Goal: Contribute content: Add original content to the website for others to see

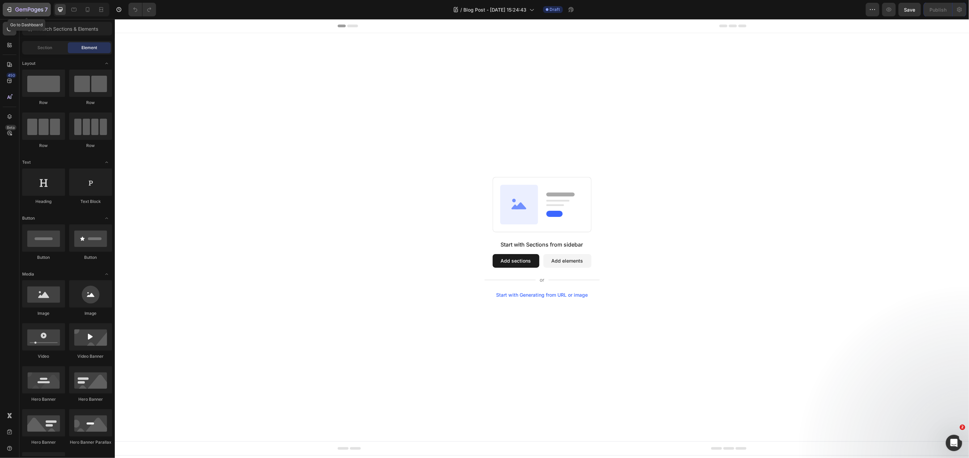
click at [7, 13] on icon "button" at bounding box center [9, 9] width 7 height 7
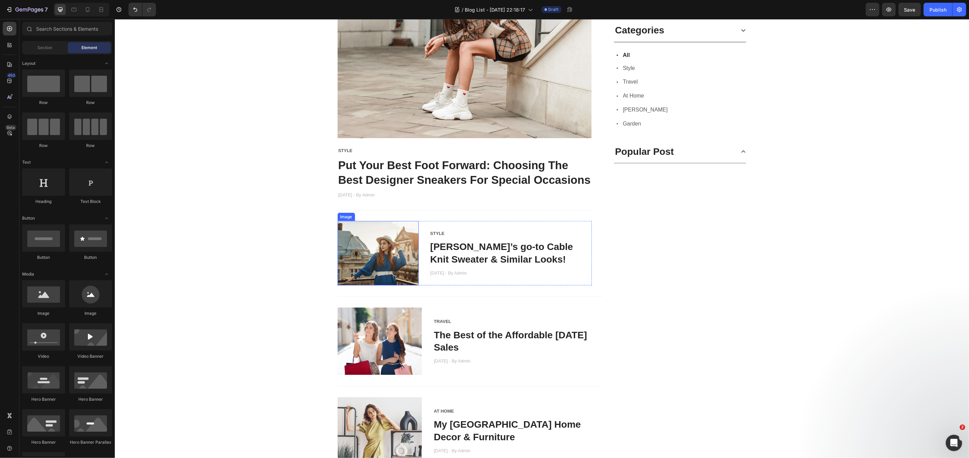
click at [387, 242] on img at bounding box center [377, 252] width 81 height 64
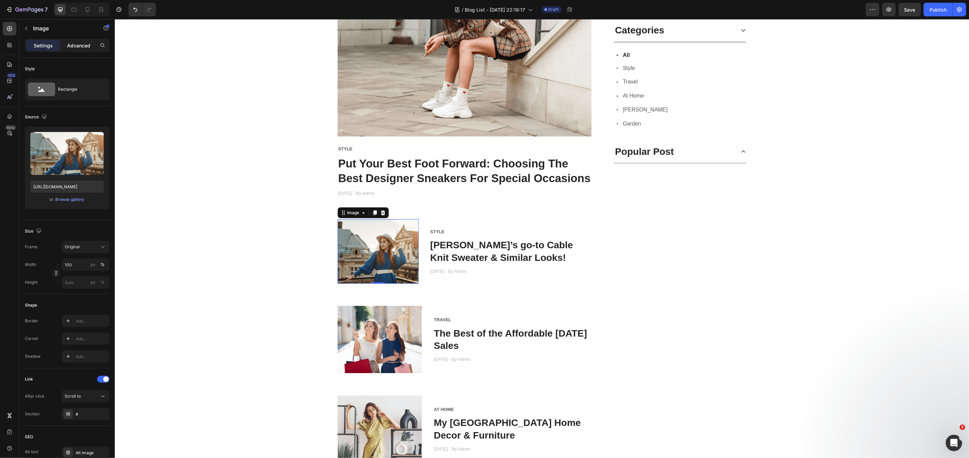
click at [89, 46] on p "Advanced" at bounding box center [78, 45] width 23 height 7
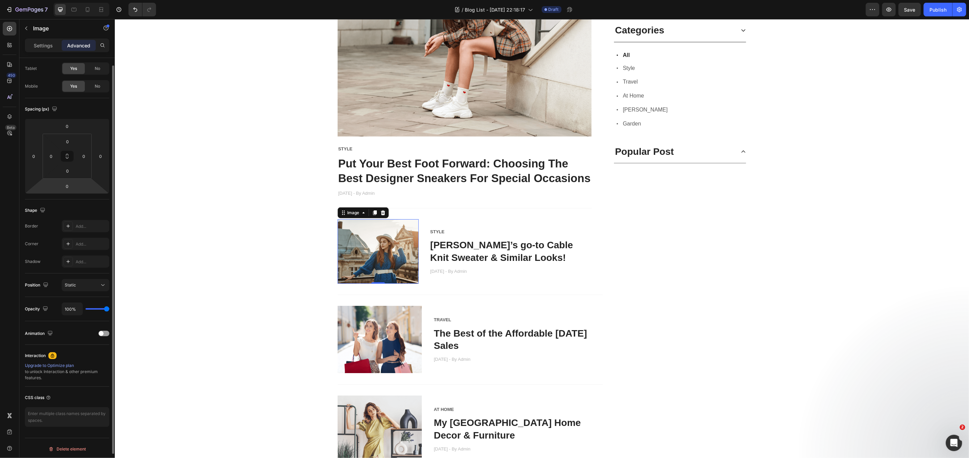
scroll to position [0, 0]
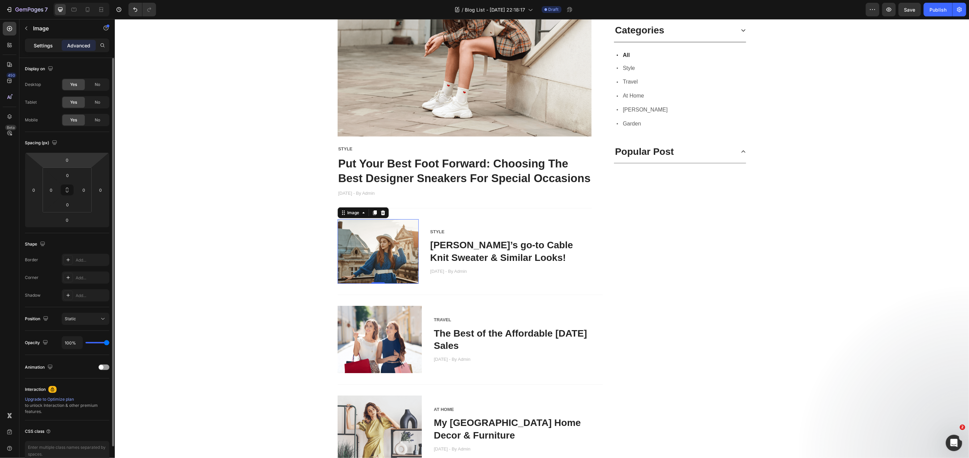
click at [46, 45] on p "Settings" at bounding box center [43, 45] width 19 height 7
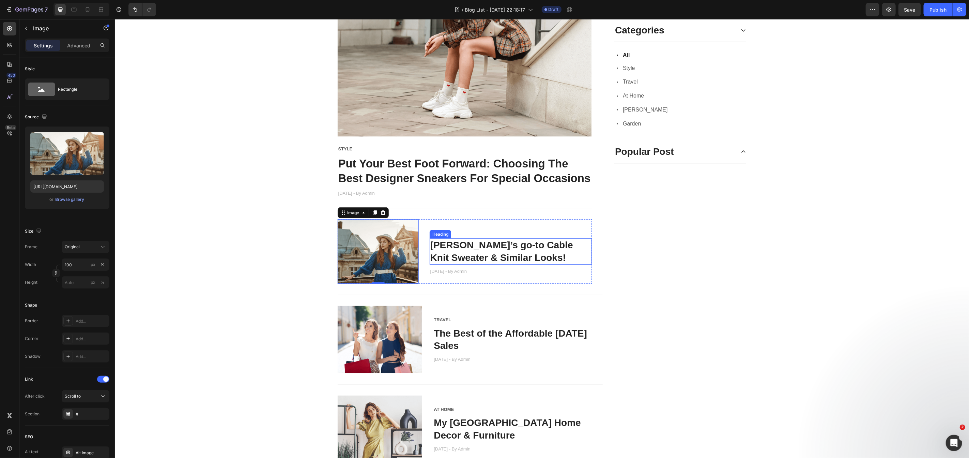
click at [496, 253] on link "[PERSON_NAME]’s go-to Cable Knit Sweater & Similar Looks!" at bounding box center [501, 250] width 143 height 23
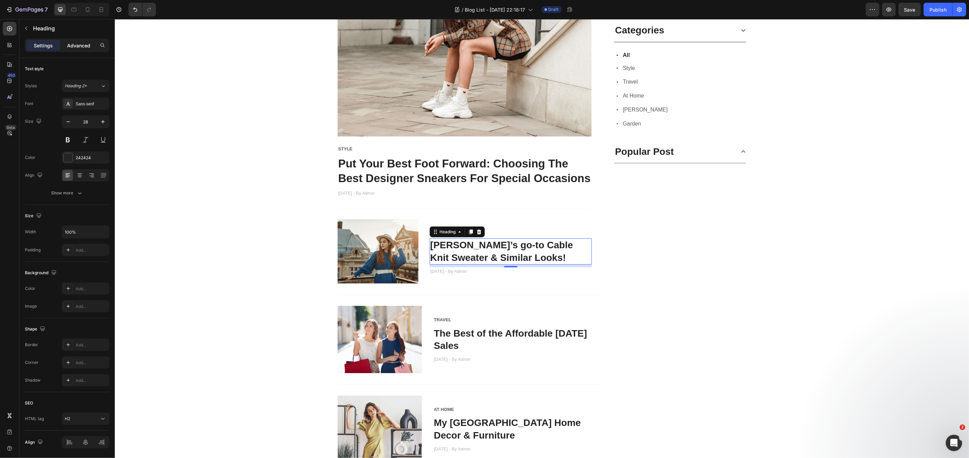
click at [88, 49] on div "Advanced" at bounding box center [79, 45] width 34 height 11
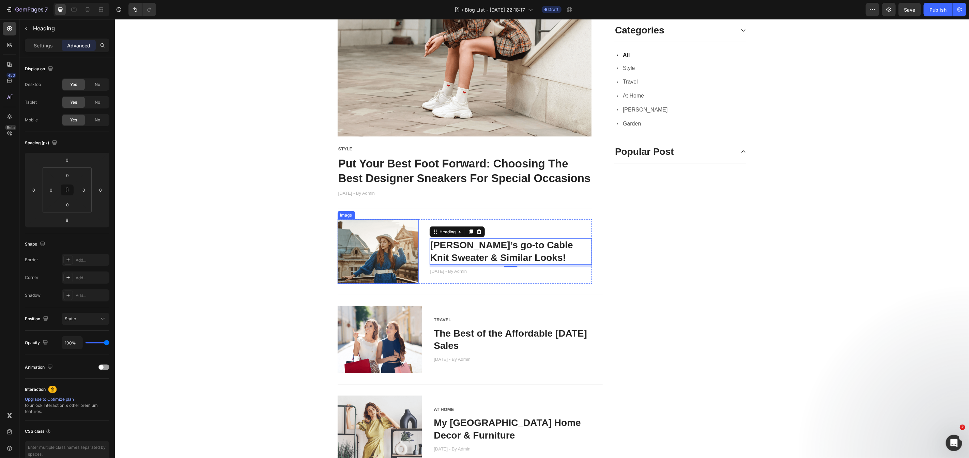
click at [397, 264] on img at bounding box center [377, 251] width 81 height 64
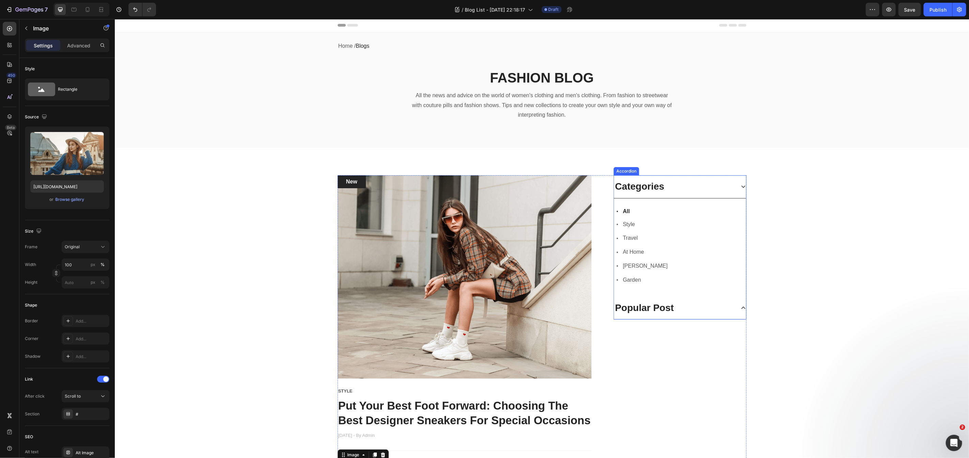
scroll to position [1, 0]
click at [741, 306] on icon at bounding box center [742, 306] width 5 height 5
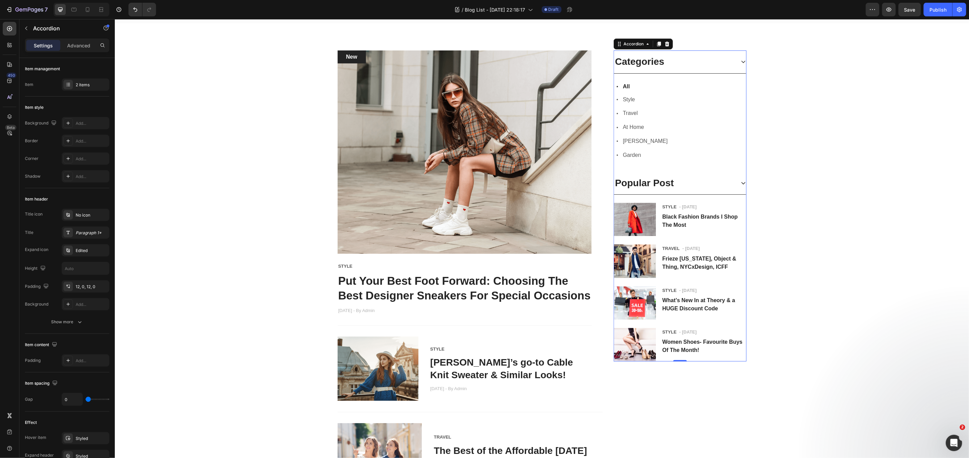
scroll to position [126, 0]
click at [739, 185] on div "Popular Post" at bounding box center [680, 182] width 132 height 23
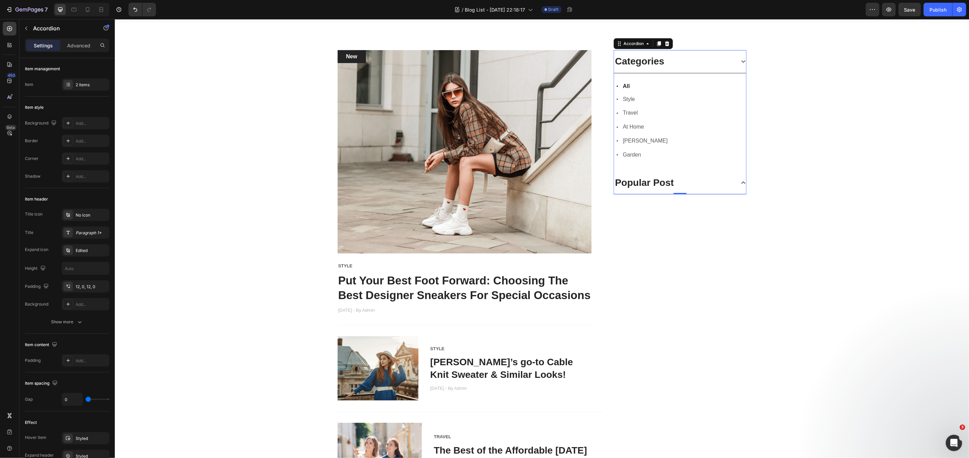
click at [662, 178] on div "Popular Post" at bounding box center [644, 182] width 61 height 14
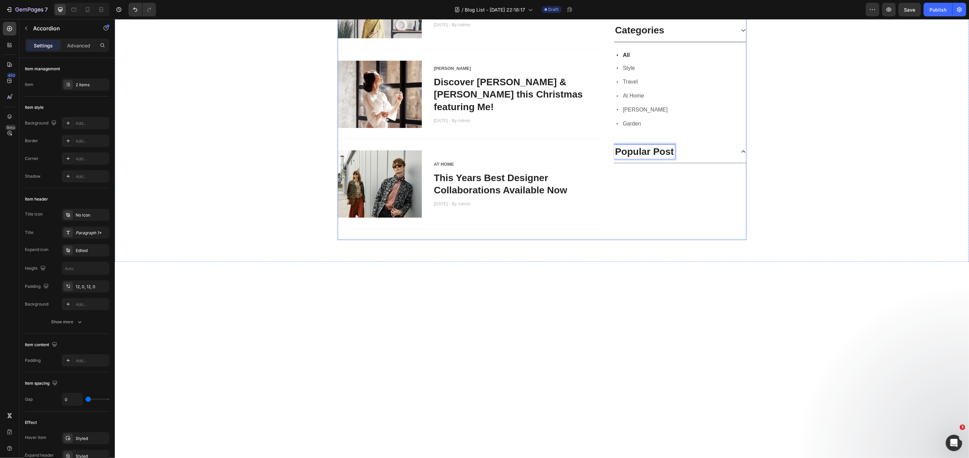
scroll to position [354, 0]
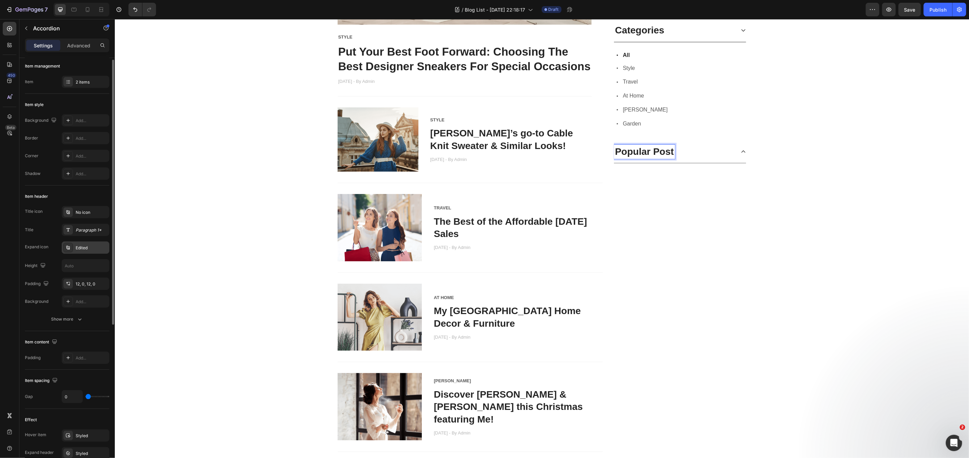
click at [69, 251] on div "Edited" at bounding box center [86, 247] width 48 height 12
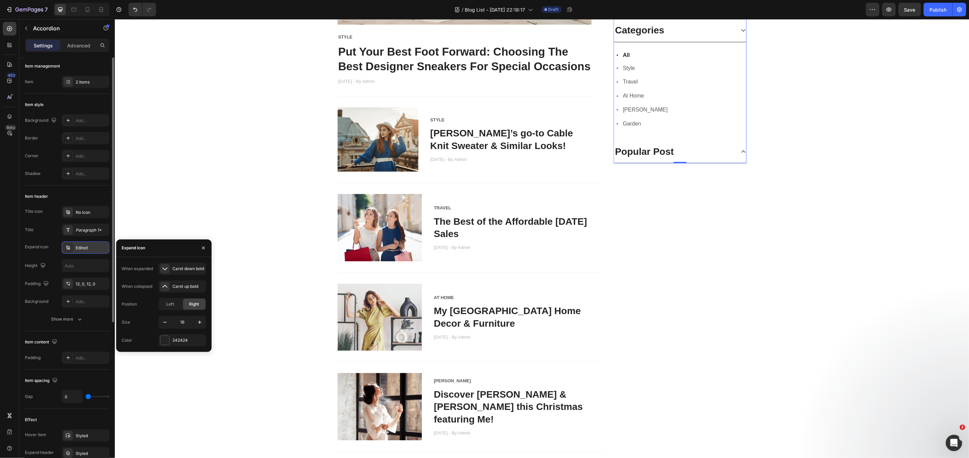
scroll to position [1, 0]
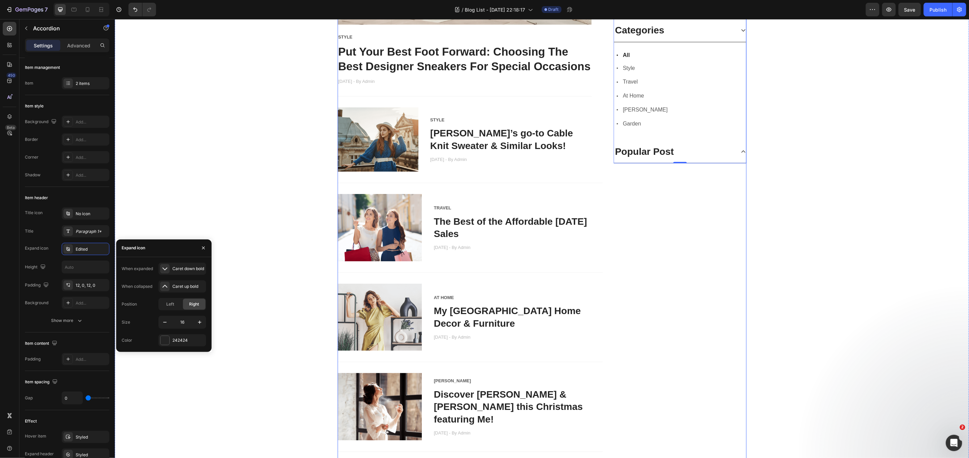
click at [650, 248] on div "Categories Icon All Text block Row Icon Style Text block Row Icon Travel Text b…" at bounding box center [679, 186] width 133 height 731
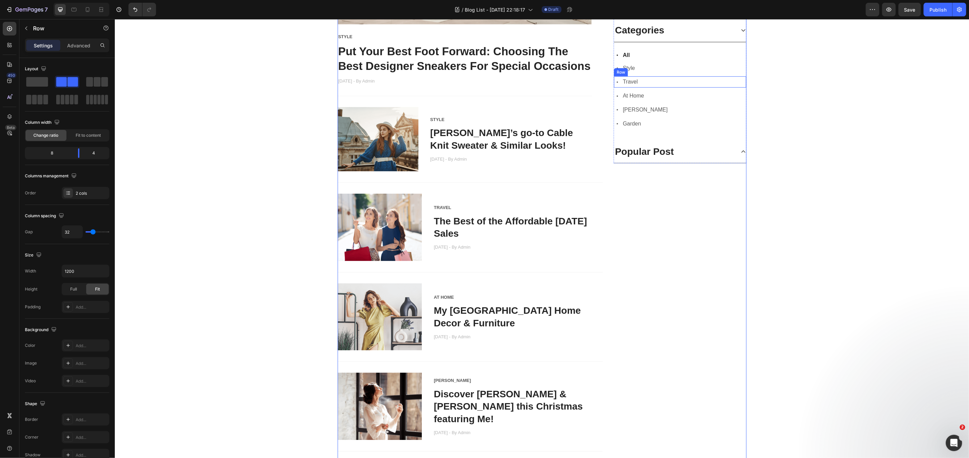
scroll to position [354, 0]
click at [646, 57] on div "Icon All Text block Row 0" at bounding box center [680, 55] width 132 height 10
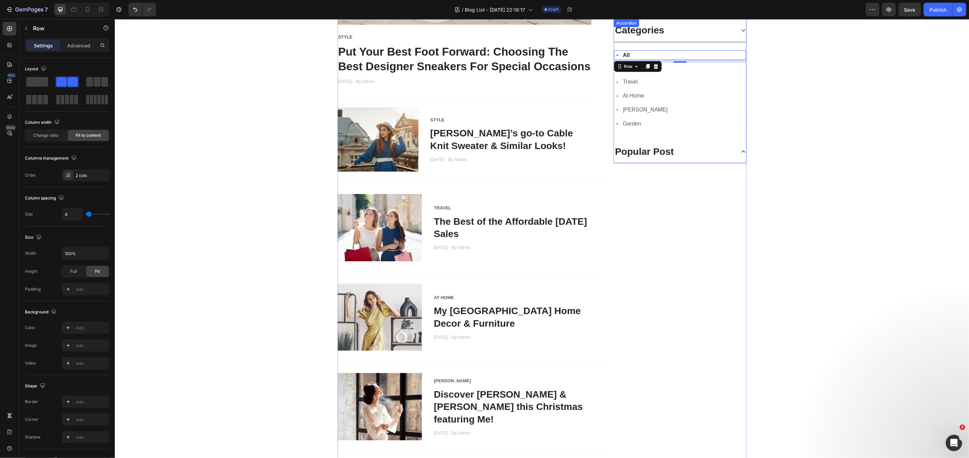
click at [697, 36] on div "Categories" at bounding box center [674, 30] width 121 height 14
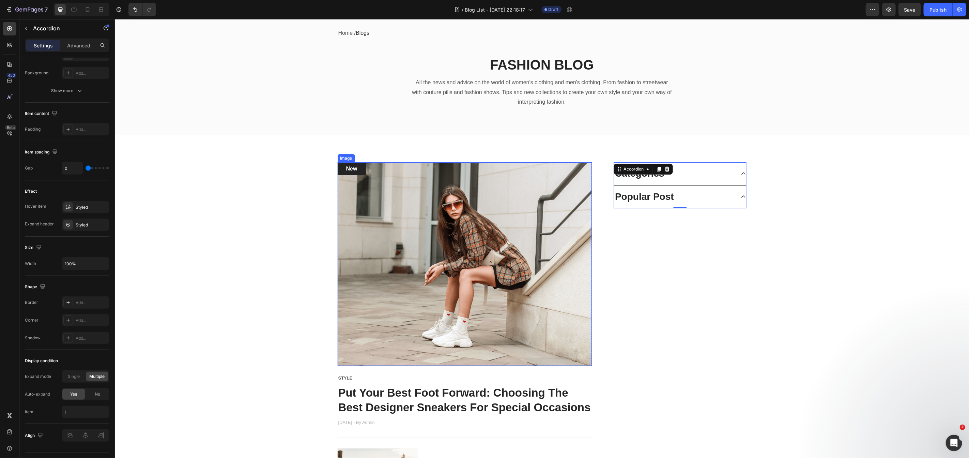
scroll to position [0, 0]
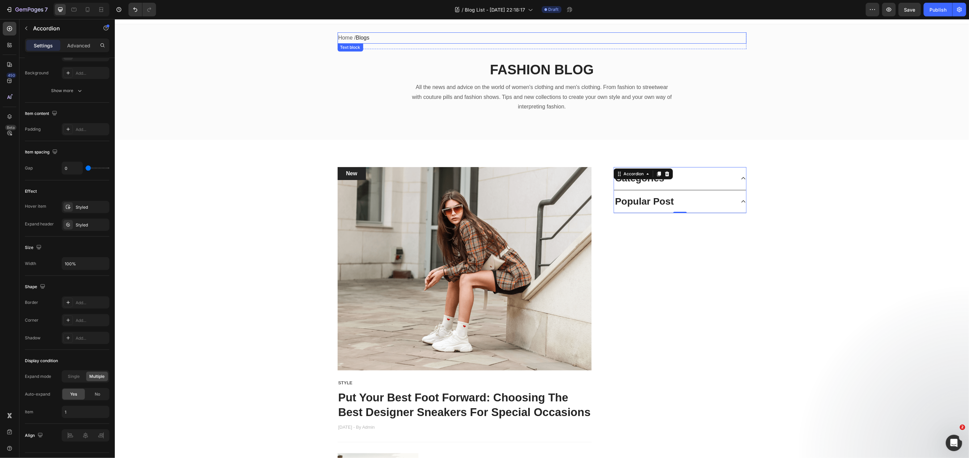
click at [367, 37] on span "Blogs" at bounding box center [362, 37] width 14 height 6
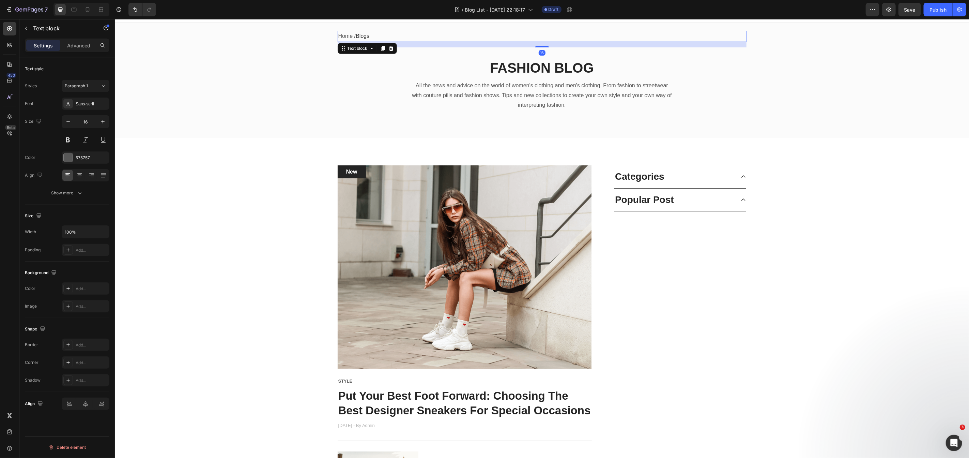
click at [367, 36] on span "Blogs" at bounding box center [362, 36] width 14 height 6
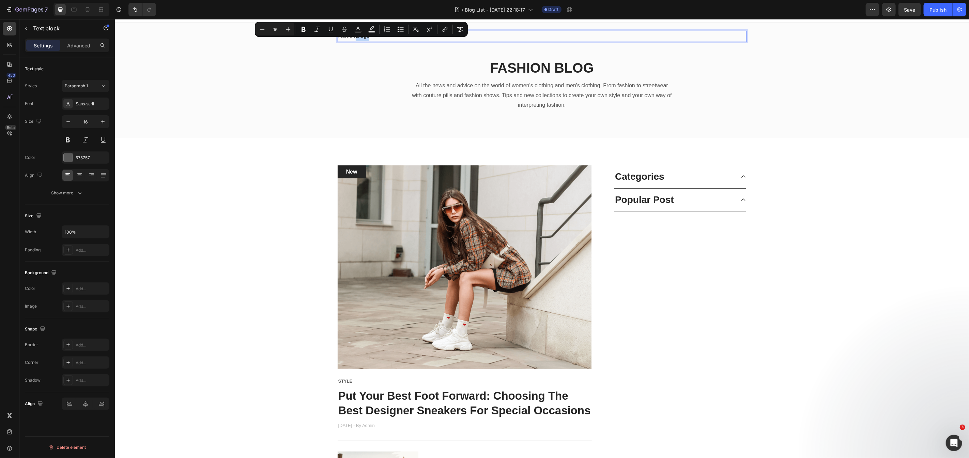
drag, startPoint x: 355, startPoint y: 37, endPoint x: 381, endPoint y: 35, distance: 26.3
click at [381, 35] on p "Home / Blogs" at bounding box center [542, 36] width 408 height 10
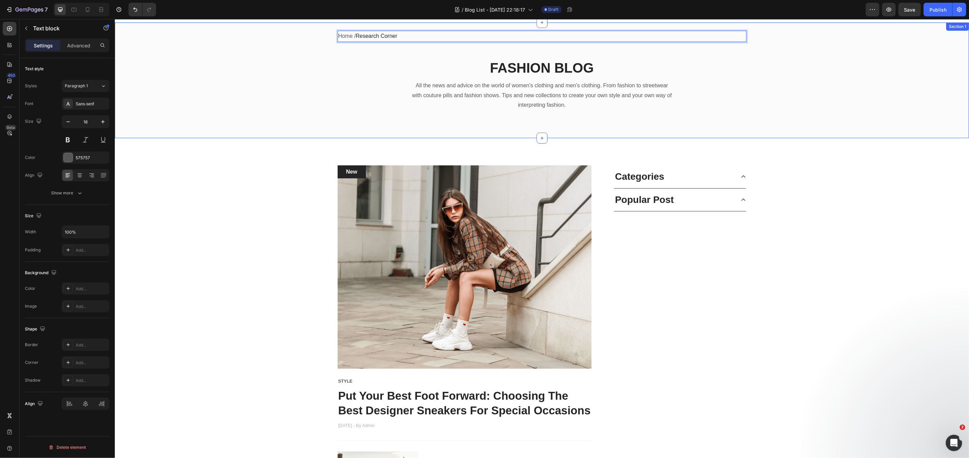
click at [927, 116] on div "Home / Research Corner Text block 16 Row FASHION BLOG Heading All the news and …" at bounding box center [542, 75] width 844 height 91
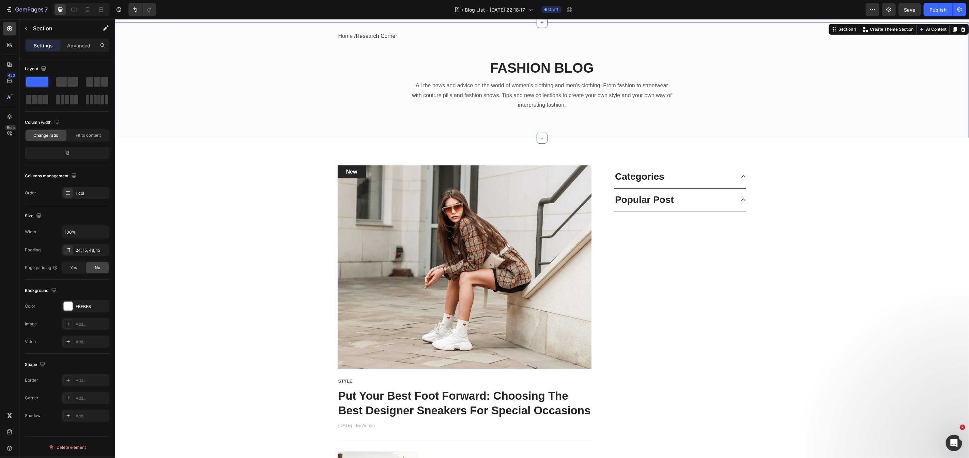
click at [484, 7] on div at bounding box center [484, 5] width 3 height 5
click at [483, 9] on span "Blog List - [DATE] 22:18:17" at bounding box center [495, 9] width 60 height 7
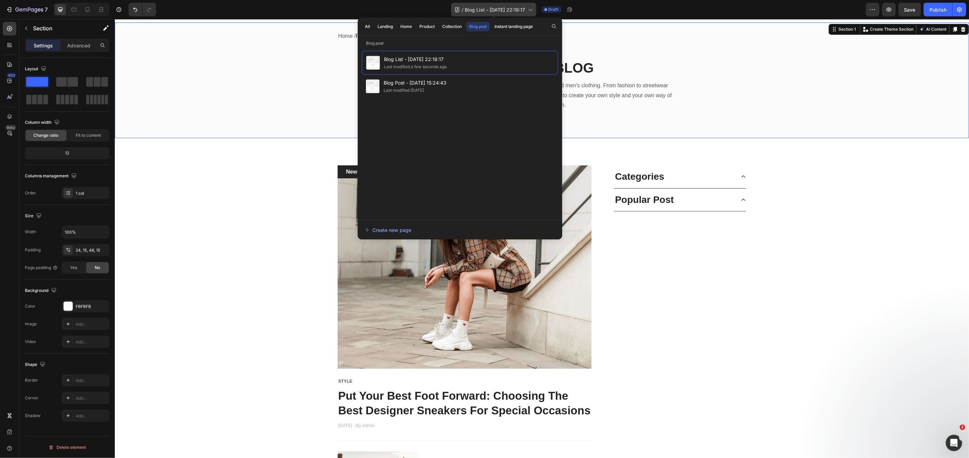
click at [483, 9] on span "Blog List - [DATE] 22:18:17" at bounding box center [495, 9] width 60 height 7
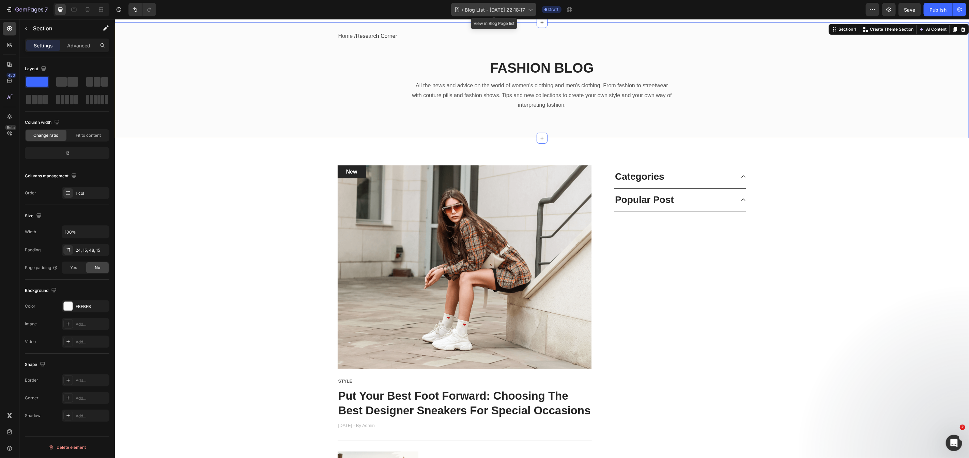
click at [483, 8] on span "Blog List - [DATE] 22:18:17" at bounding box center [495, 9] width 60 height 7
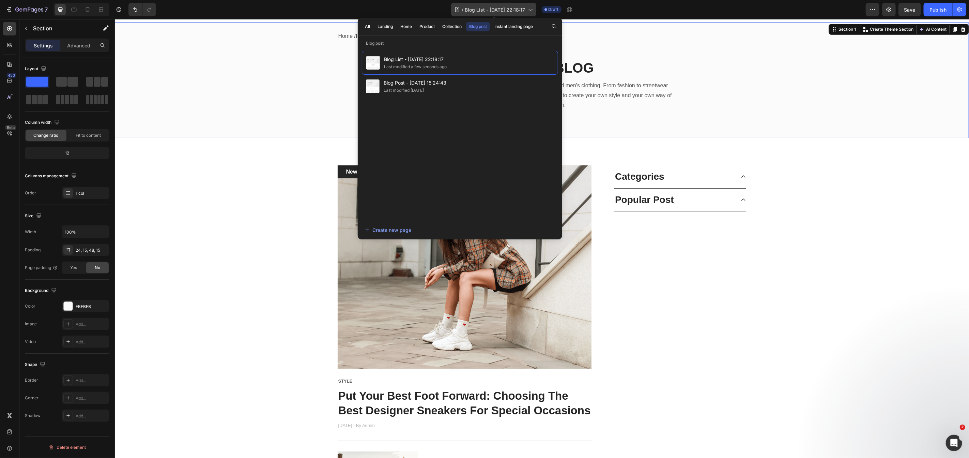
click at [483, 8] on span "Blog List - [DATE] 22:18:17" at bounding box center [495, 9] width 60 height 7
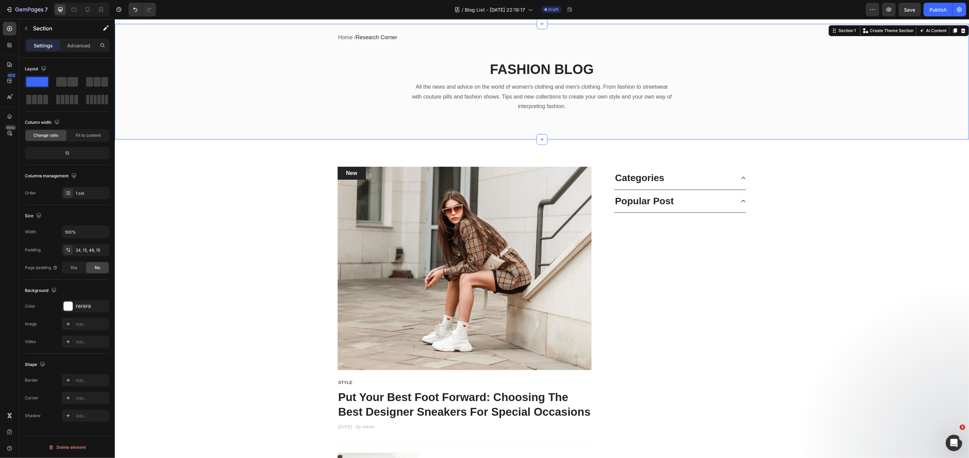
scroll to position [9, 0]
click at [416, 92] on p "All the news and advice on the world of women's clothing and men's clothing. Fr…" at bounding box center [541, 96] width 261 height 29
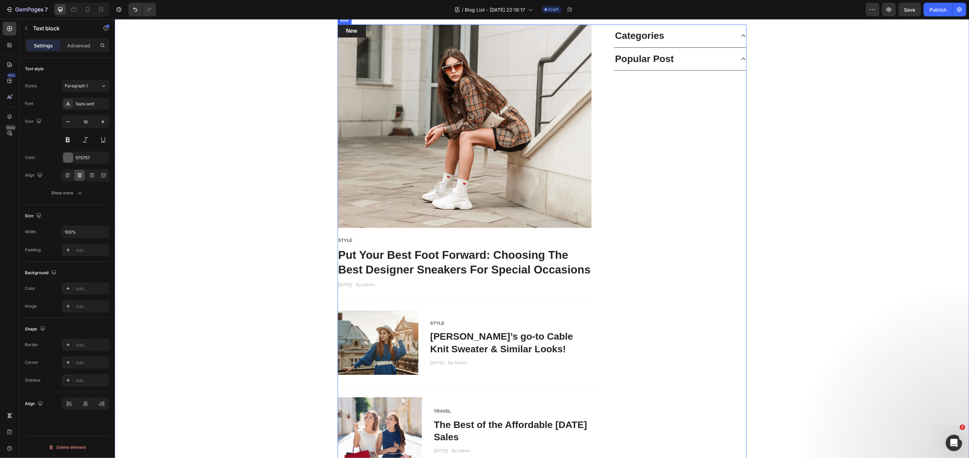
scroll to position [136, 0]
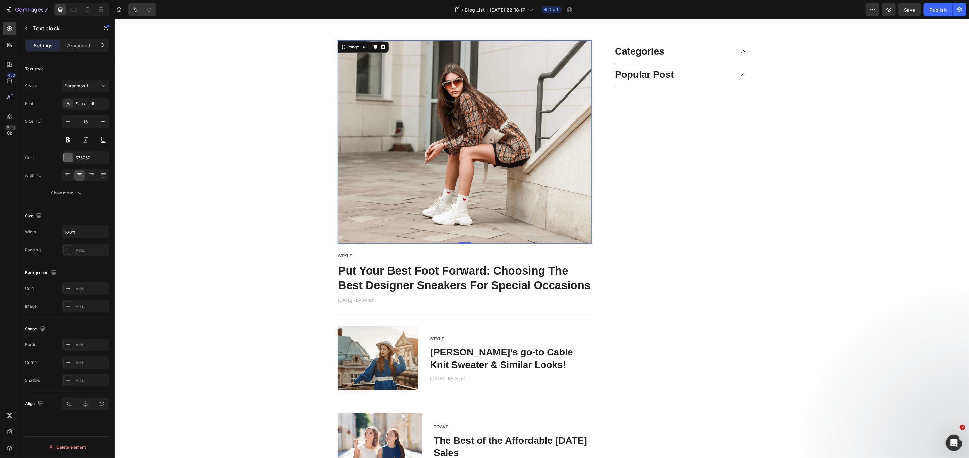
click at [476, 161] on img at bounding box center [464, 141] width 255 height 203
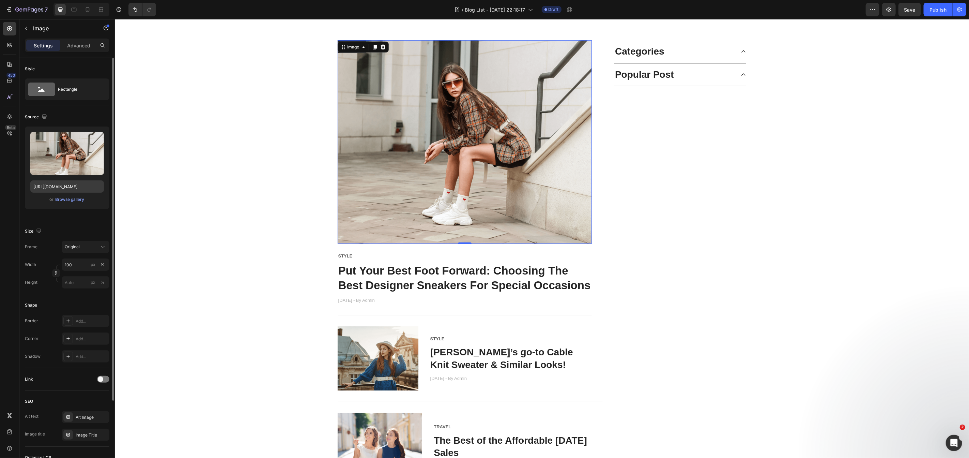
scroll to position [1, 0]
click at [81, 186] on input "[URL][DOMAIN_NAME]" at bounding box center [67, 185] width 74 height 12
click at [74, 196] on div "Browse gallery" at bounding box center [70, 197] width 29 height 6
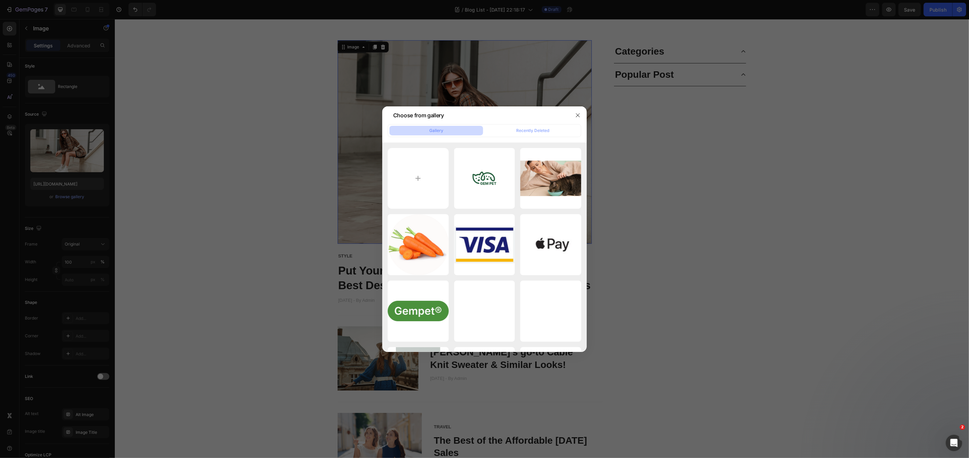
click at [730, 199] on div at bounding box center [484, 229] width 969 height 458
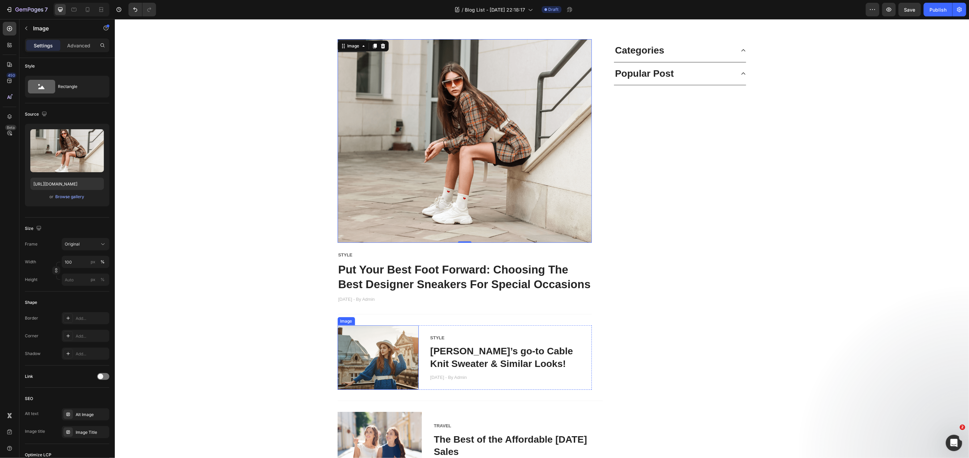
scroll to position [137, 0]
click at [380, 354] on img at bounding box center [377, 356] width 81 height 64
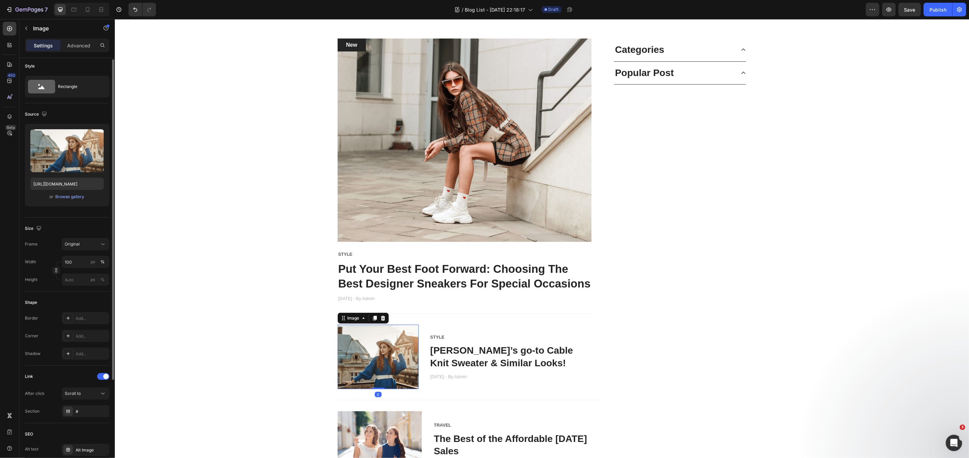
scroll to position [2, 0]
click at [75, 196] on div "Browse gallery" at bounding box center [70, 197] width 29 height 6
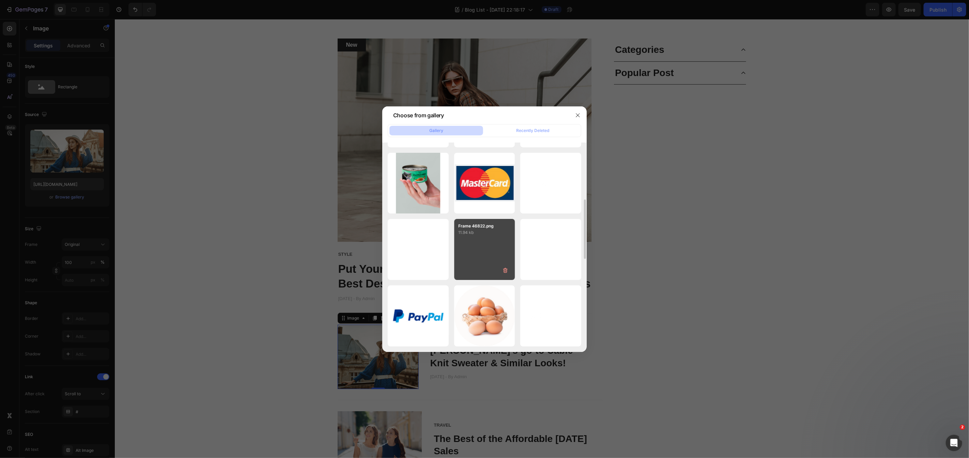
scroll to position [431, 0]
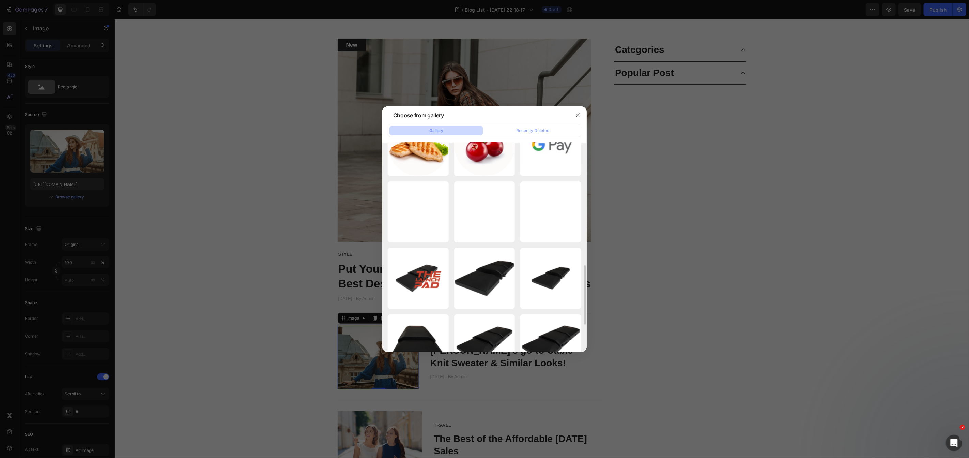
click at [434, 130] on div "Gallery" at bounding box center [436, 130] width 14 height 6
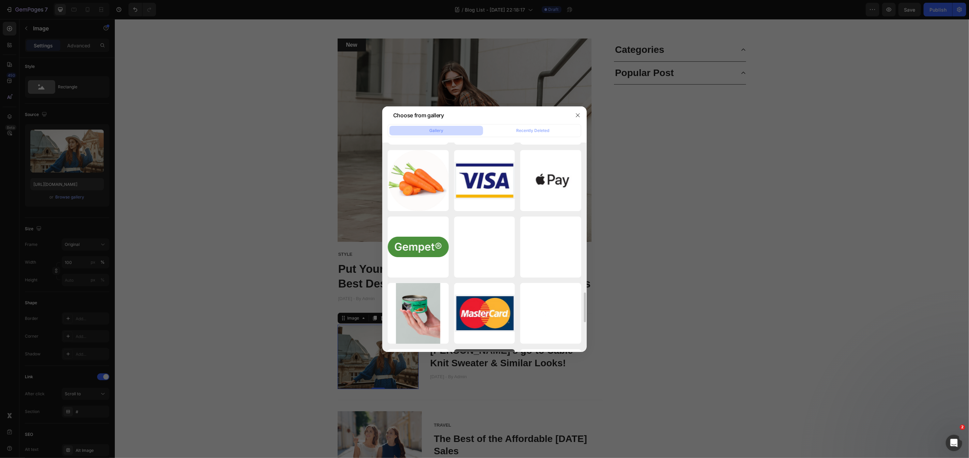
scroll to position [0, 0]
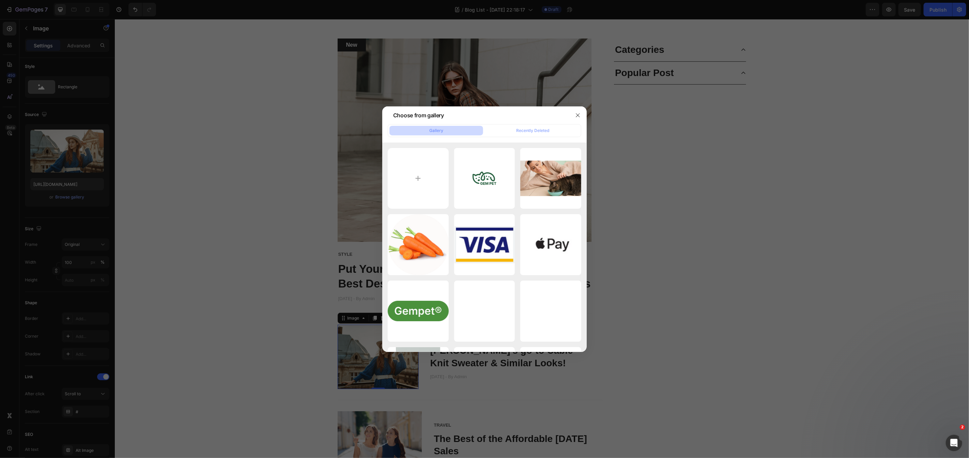
click at [811, 236] on div at bounding box center [484, 229] width 969 height 458
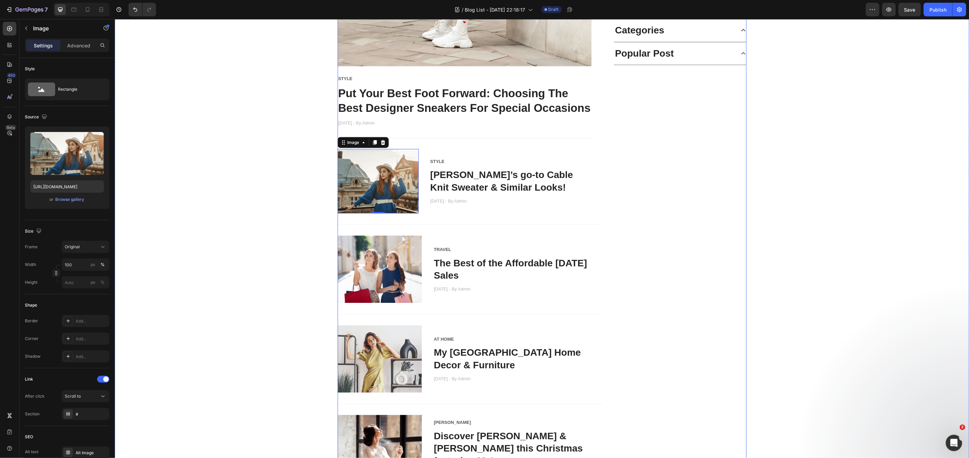
scroll to position [4, 0]
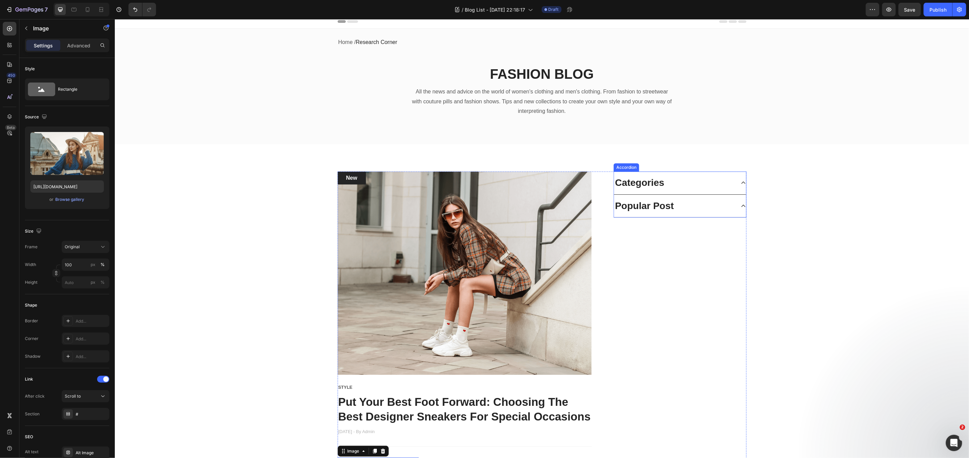
click at [660, 203] on p "Popular Post" at bounding box center [644, 205] width 59 height 12
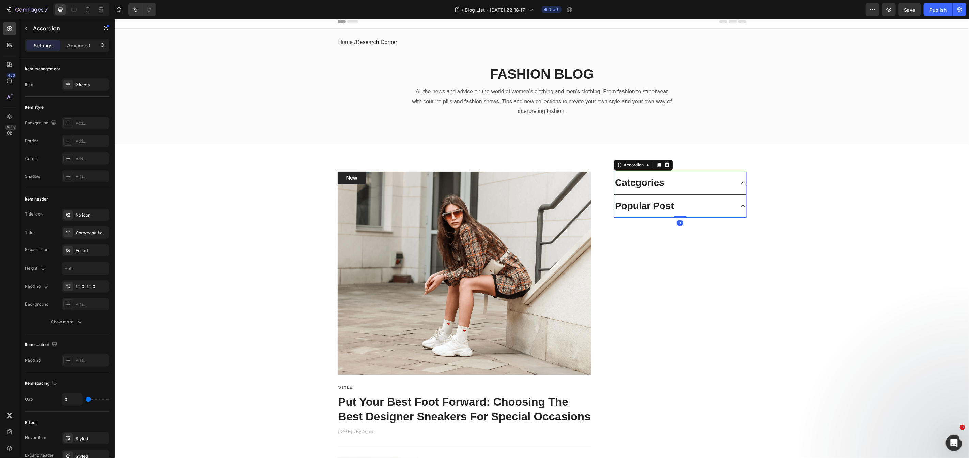
click at [741, 207] on icon at bounding box center [742, 205] width 5 height 5
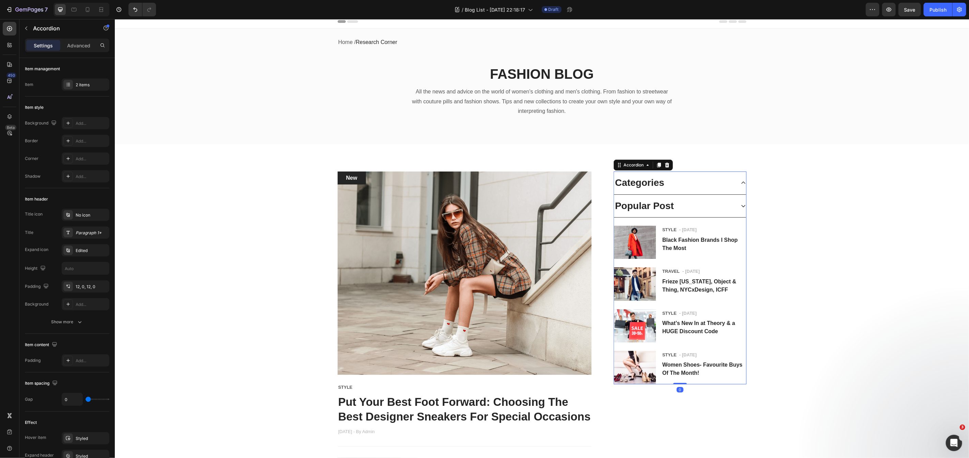
click at [740, 207] on div "Popular Post" at bounding box center [680, 205] width 132 height 23
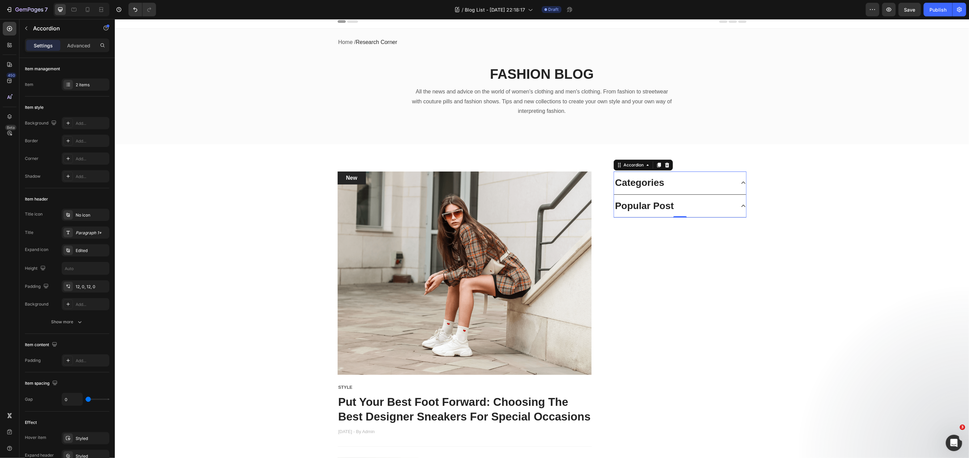
scroll to position [6, 0]
click at [737, 185] on div "Categories" at bounding box center [680, 181] width 132 height 23
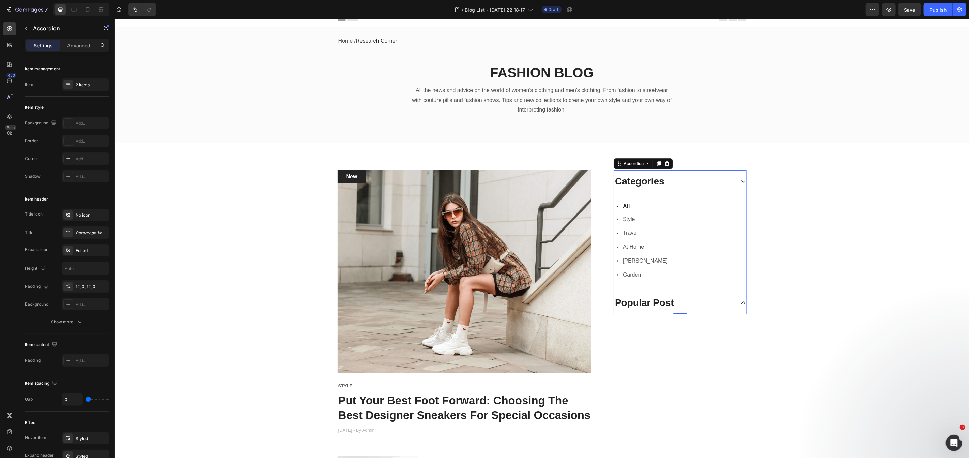
click at [738, 185] on div "Categories" at bounding box center [680, 181] width 132 height 23
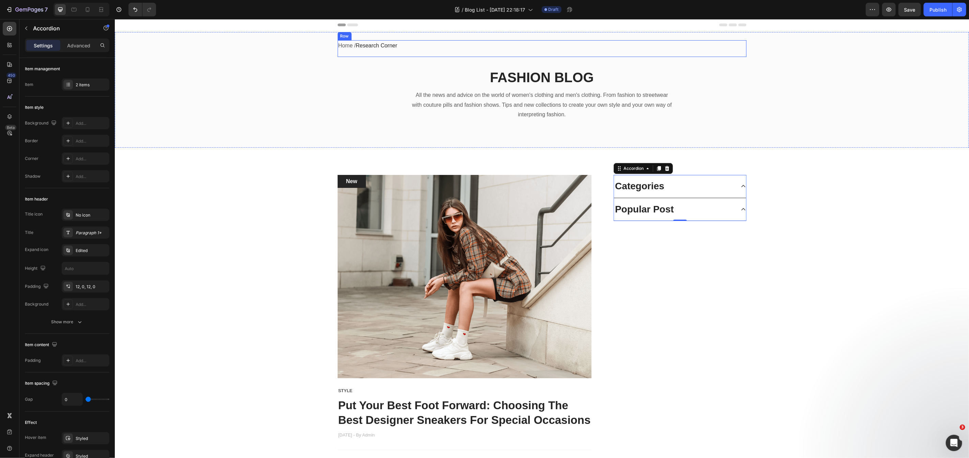
scroll to position [1, 0]
click at [566, 77] on p "FASHION BLOG" at bounding box center [541, 77] width 261 height 18
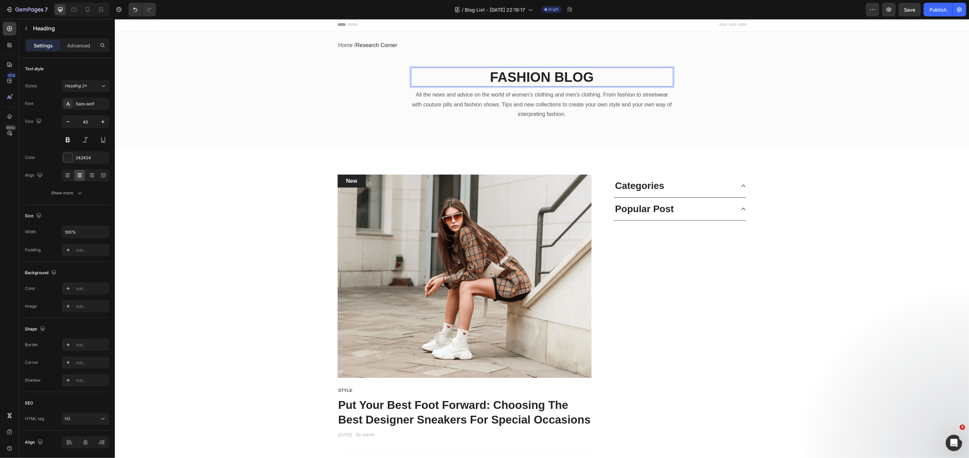
click at [577, 78] on p "FASHION BLOG" at bounding box center [541, 77] width 261 height 18
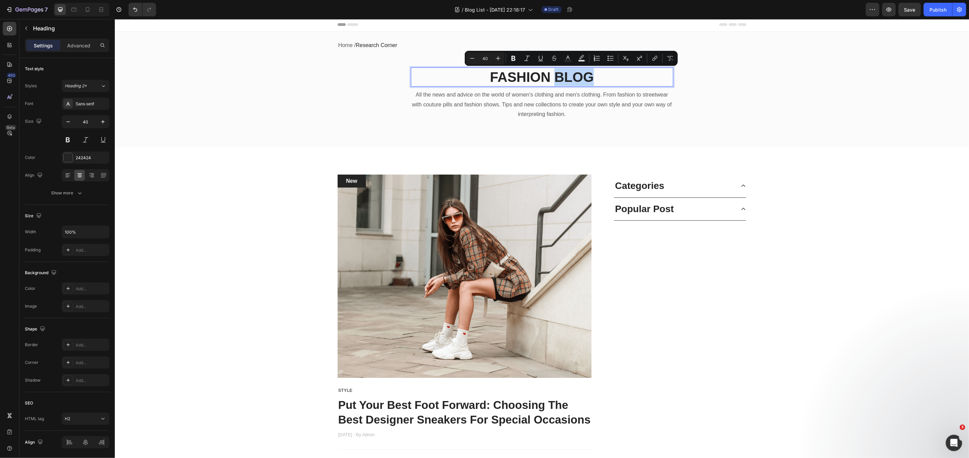
click at [586, 79] on p "FASHION BLOG" at bounding box center [541, 77] width 261 height 18
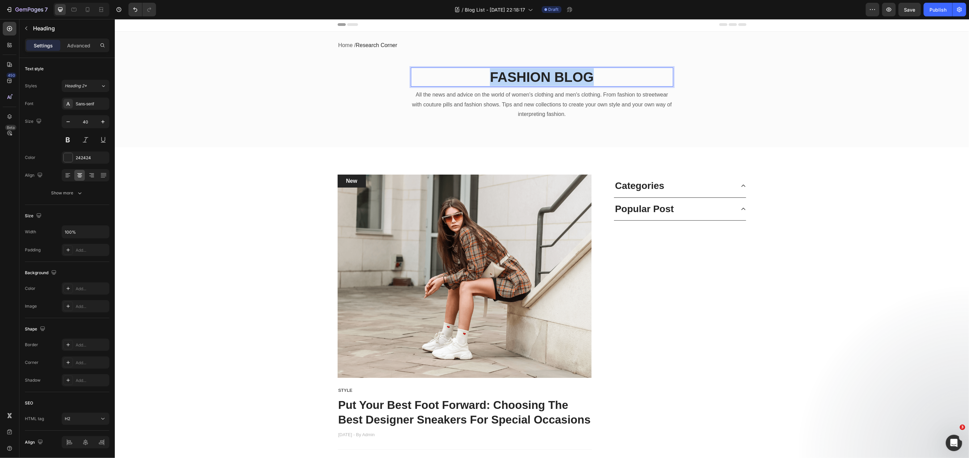
drag, startPoint x: 568, startPoint y: 77, endPoint x: 455, endPoint y: 70, distance: 113.7
click at [455, 70] on p "FASHION BLOG" at bounding box center [541, 77] width 261 height 18
click at [826, 60] on div "Home / Research Corner Text block Row RESEARCH CORNER Heading 8 All the news an…" at bounding box center [542, 85] width 844 height 91
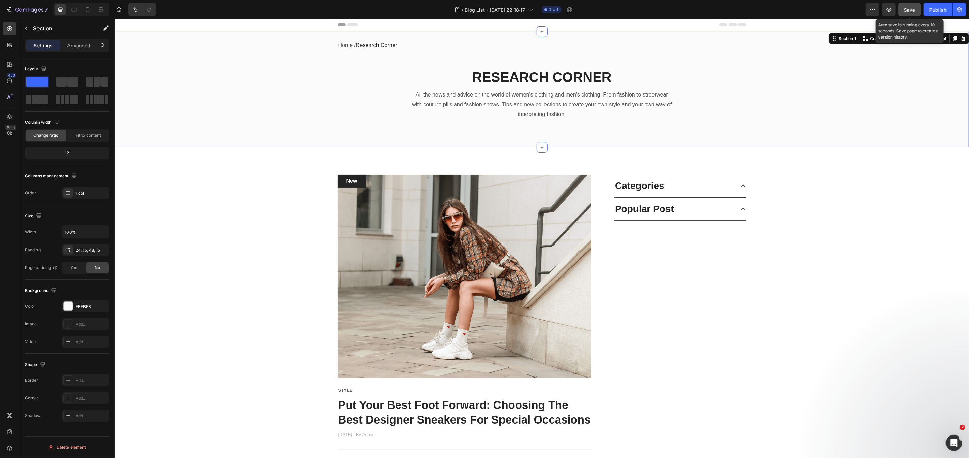
click at [911, 9] on span "Save" at bounding box center [909, 10] width 11 height 6
click at [7, 7] on icon "button" at bounding box center [9, 9] width 7 height 7
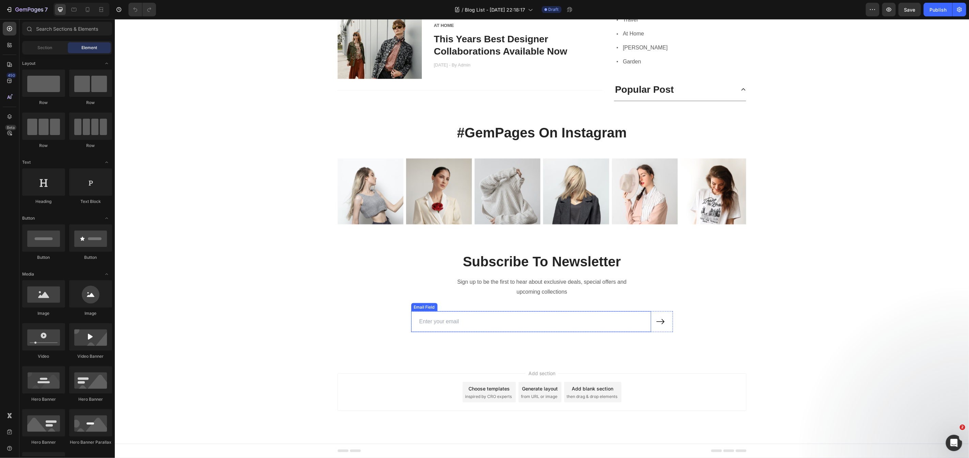
scroll to position [803, 0]
click at [482, 387] on div "Choose templates" at bounding box center [488, 387] width 41 height 7
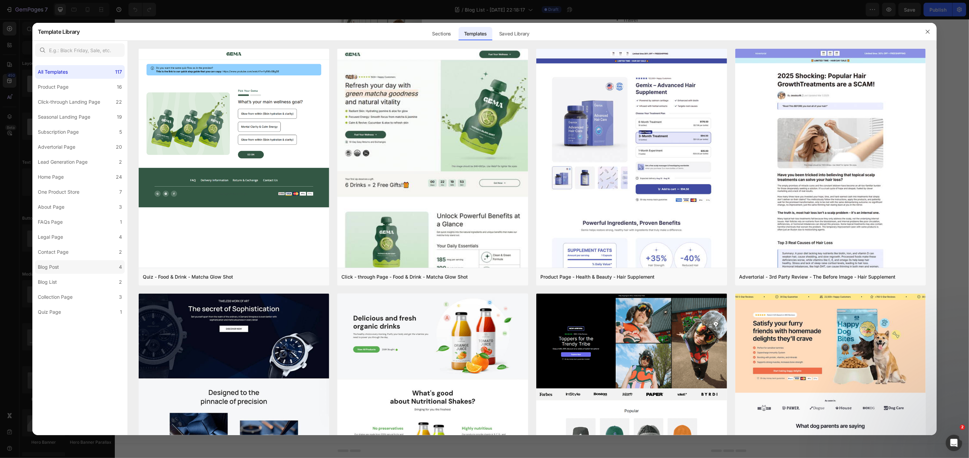
click at [93, 271] on label "Blog Post 4" at bounding box center [80, 267] width 90 height 14
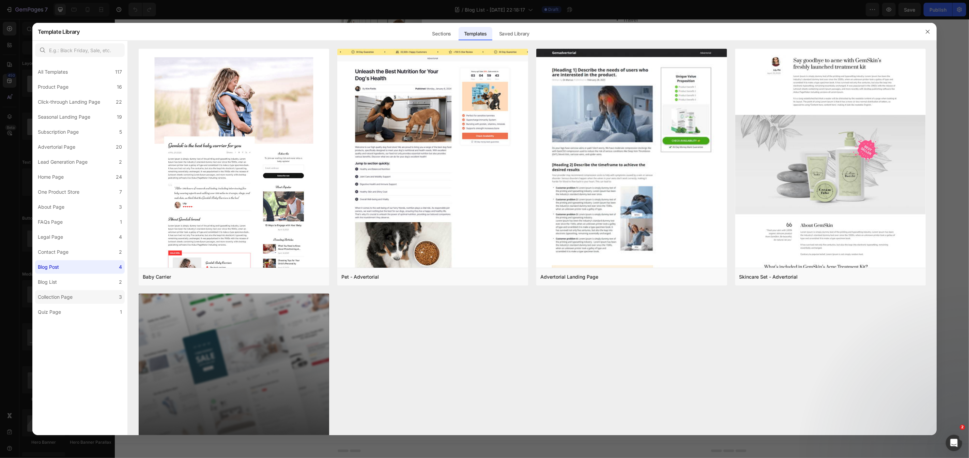
click at [80, 300] on label "Collection Page 3" at bounding box center [80, 297] width 90 height 14
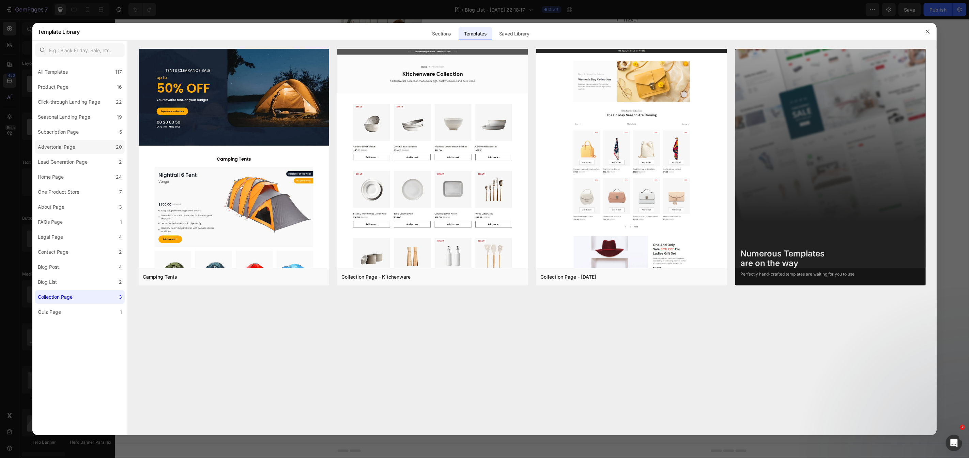
click at [65, 148] on div "Advertorial Page" at bounding box center [56, 147] width 37 height 8
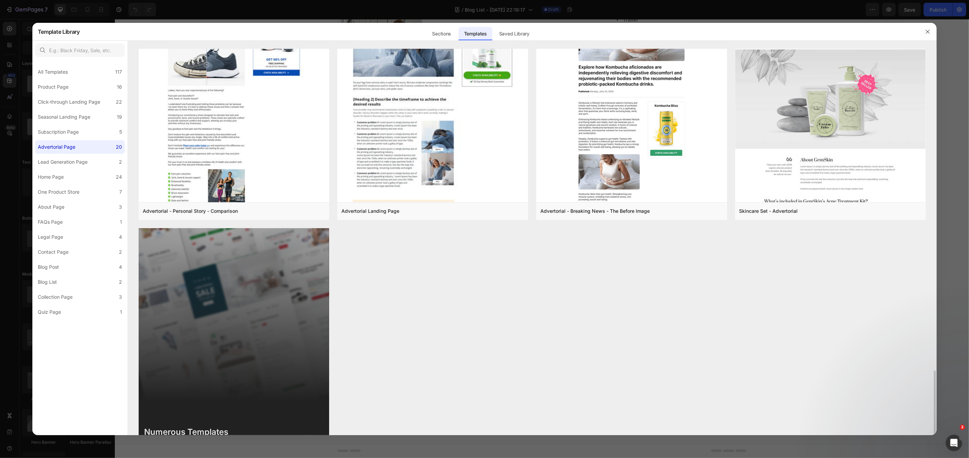
scroll to position [1082, 0]
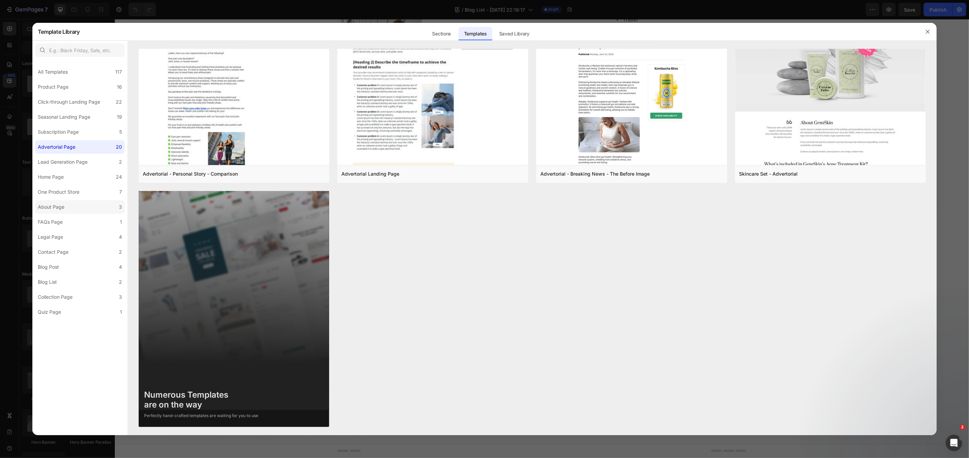
click at [103, 202] on label "About Page 3" at bounding box center [80, 207] width 90 height 14
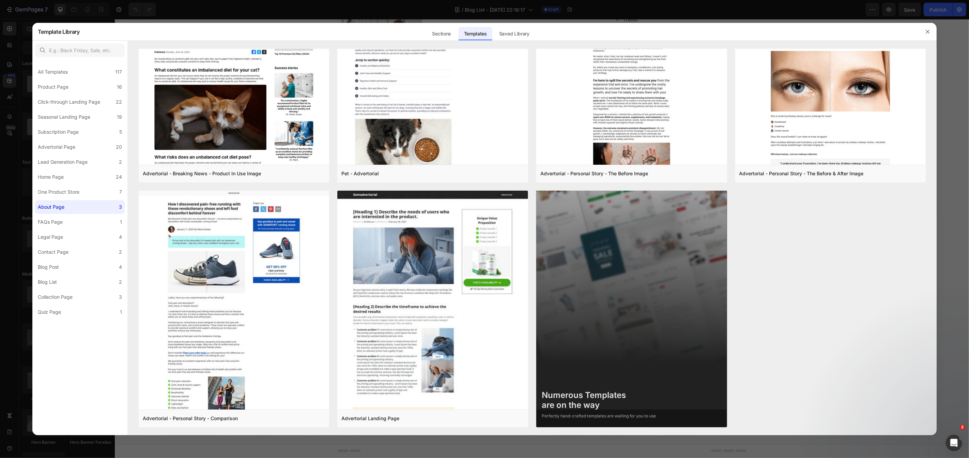
scroll to position [0, 0]
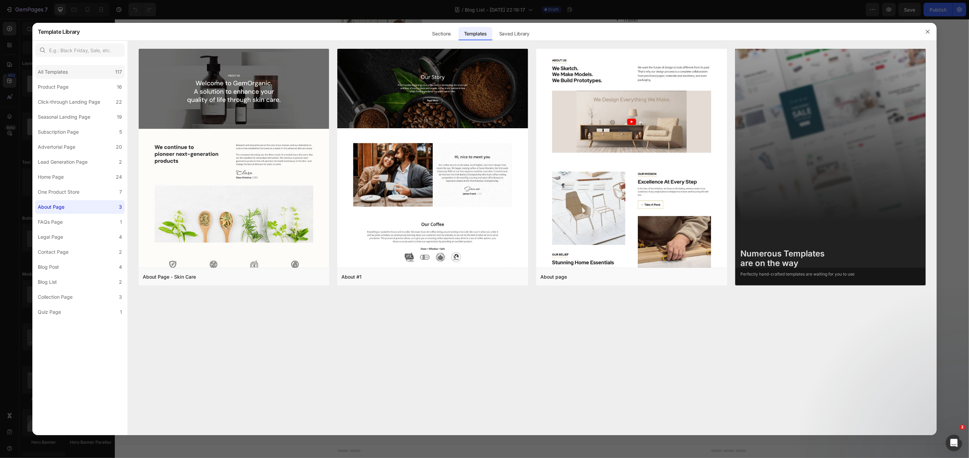
click at [74, 68] on div "All Templates 117" at bounding box center [80, 72] width 90 height 14
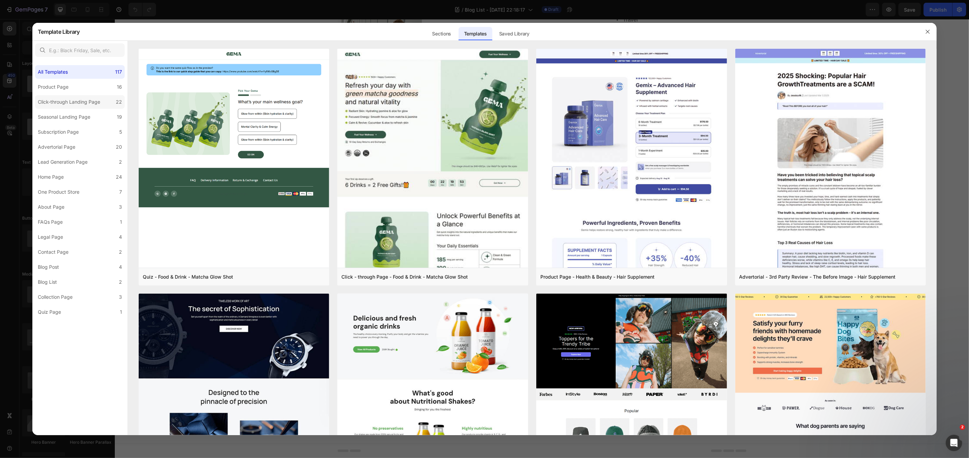
click at [67, 107] on label "Click-through Landing Page 22" at bounding box center [80, 102] width 90 height 14
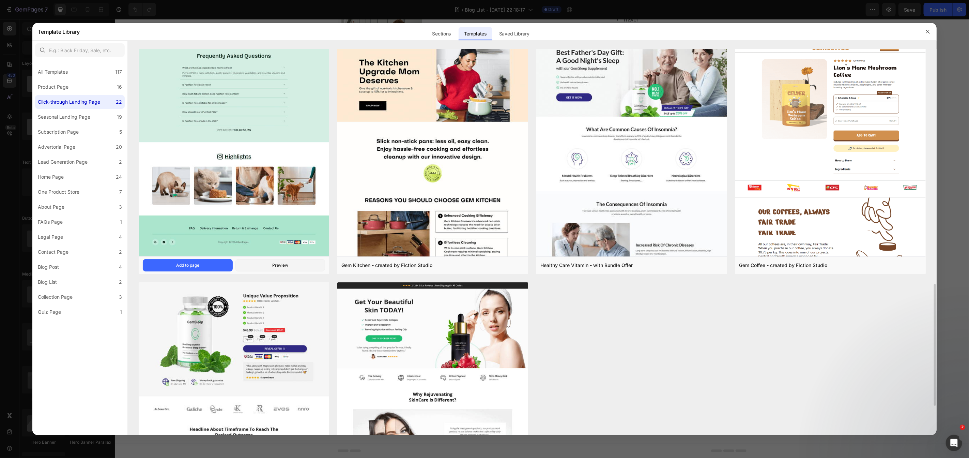
scroll to position [747, 0]
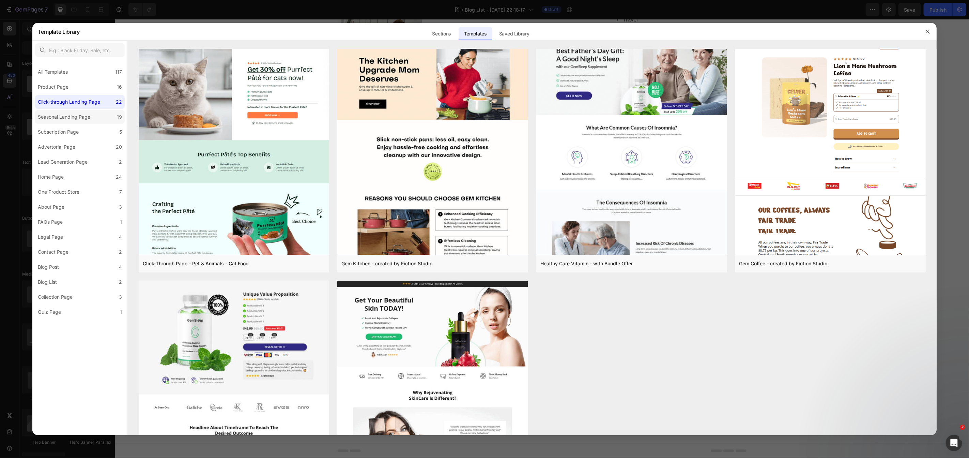
click at [64, 114] on div "Seasonal Landing Page" at bounding box center [64, 117] width 52 height 8
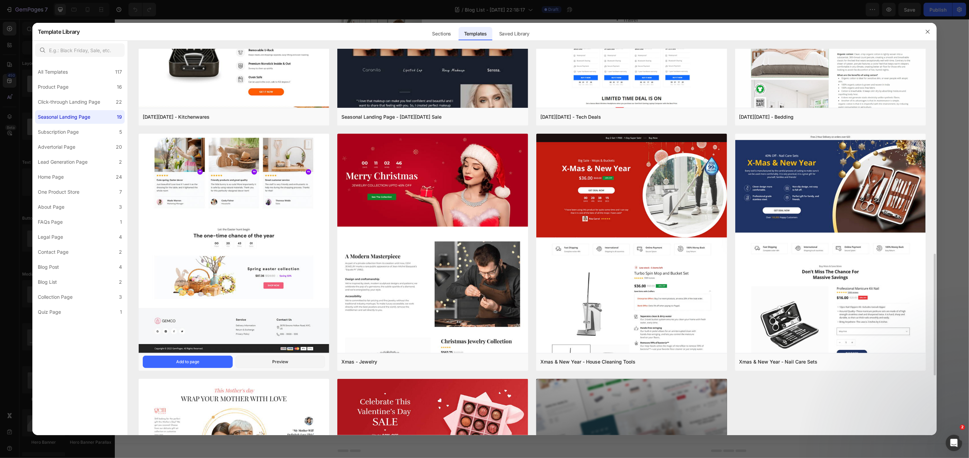
scroll to position [838, 0]
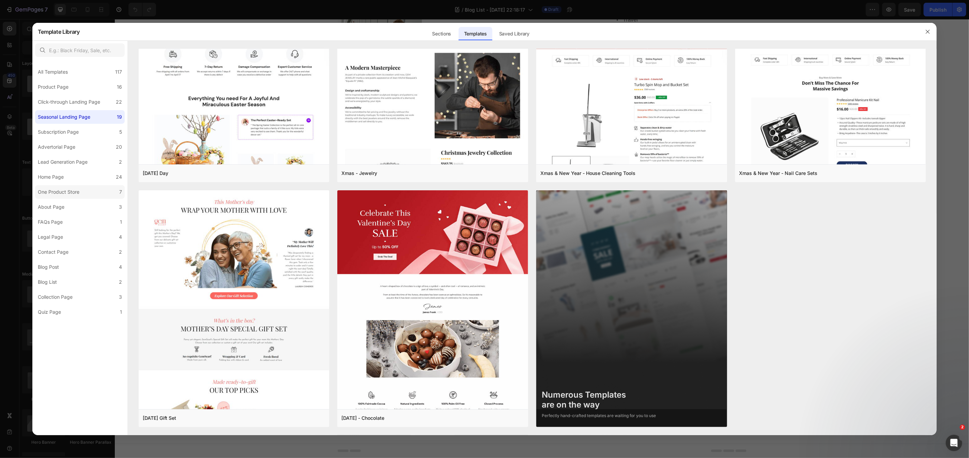
click at [51, 192] on div "One Product Store" at bounding box center [59, 192] width 42 height 8
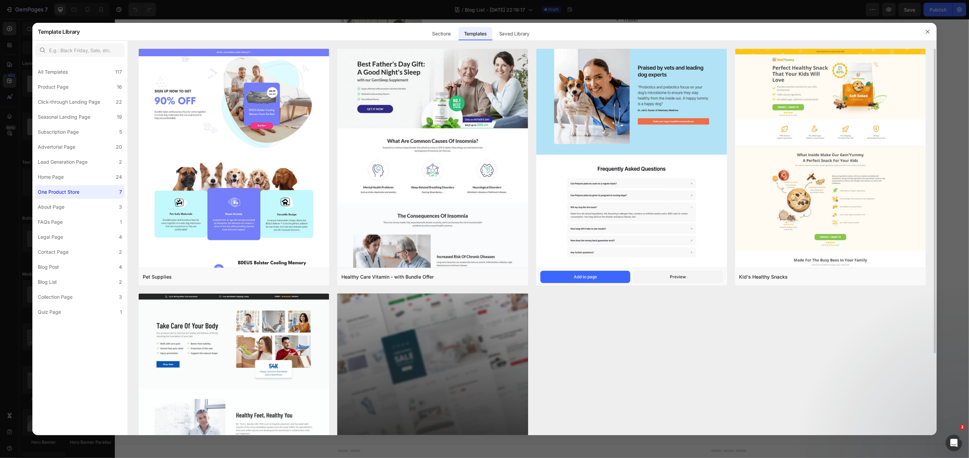
scroll to position [1, 0]
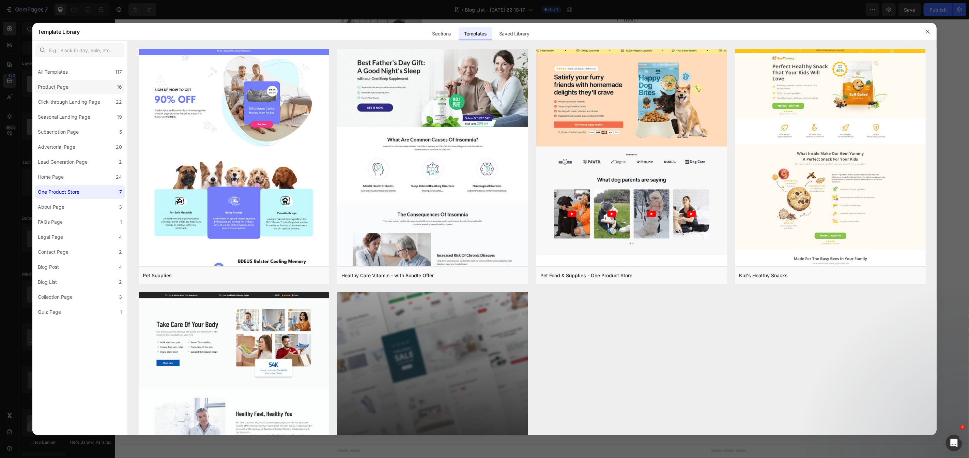
click at [64, 87] on div "Product Page" at bounding box center [53, 87] width 31 height 8
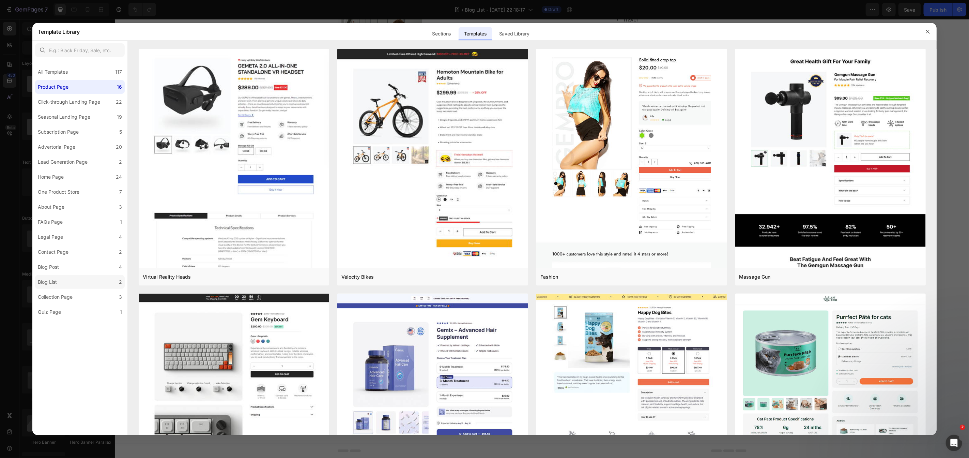
click at [76, 283] on label "Blog List 2" at bounding box center [80, 282] width 90 height 14
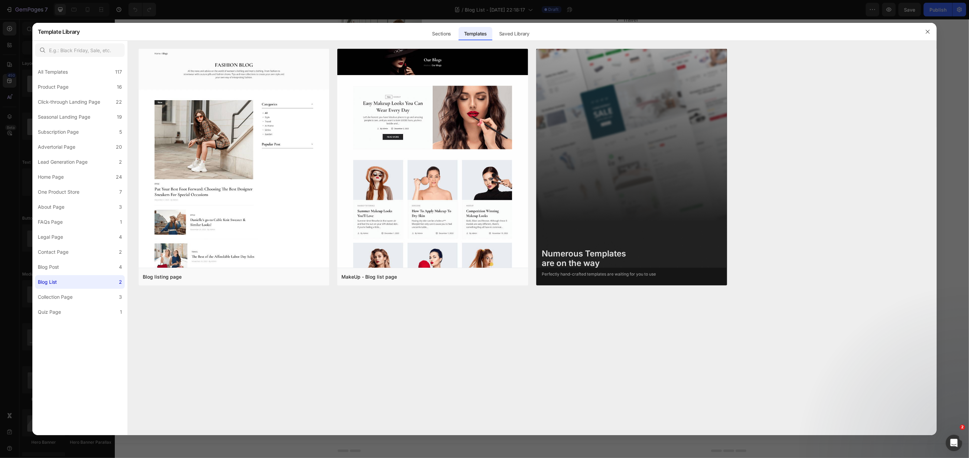
click at [106, 21] on div at bounding box center [484, 229] width 969 height 458
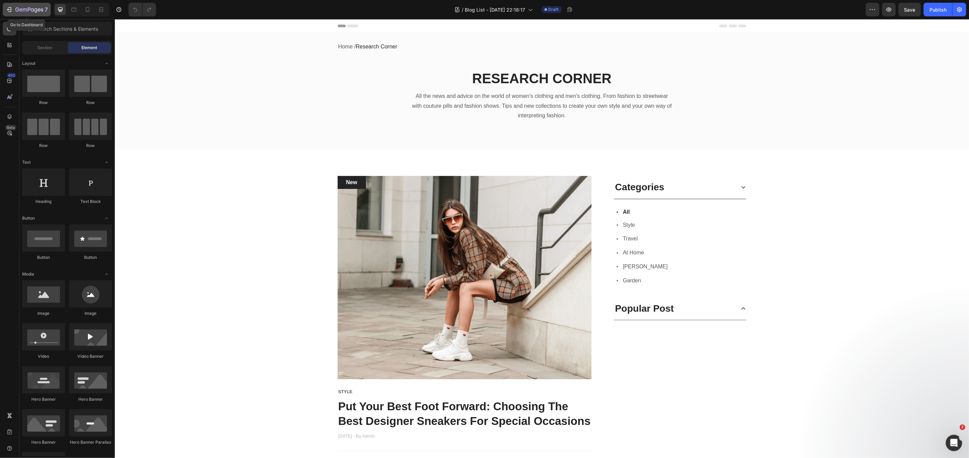
click at [15, 13] on div "7" at bounding box center [27, 9] width 42 height 8
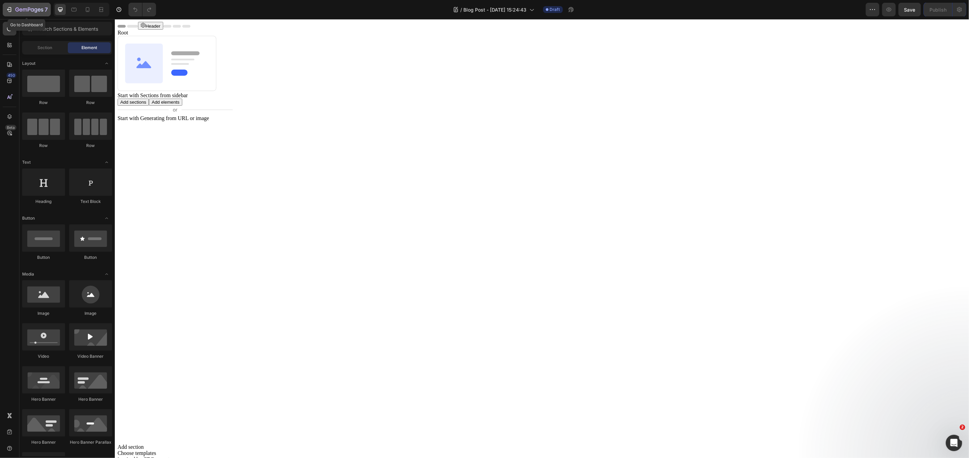
click at [11, 9] on icon "button" at bounding box center [10, 9] width 3 height 5
